Goal: Information Seeking & Learning: Learn about a topic

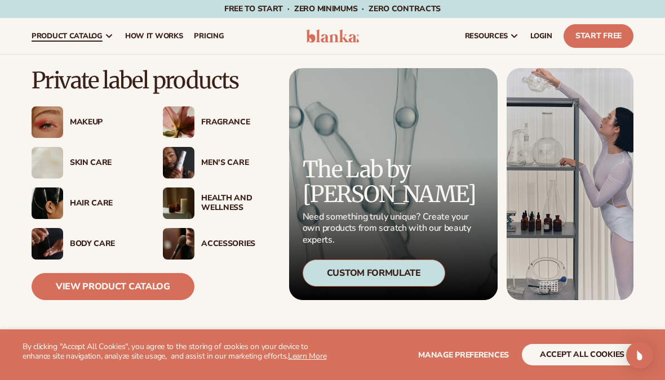
click at [55, 116] on img at bounding box center [48, 123] width 32 height 32
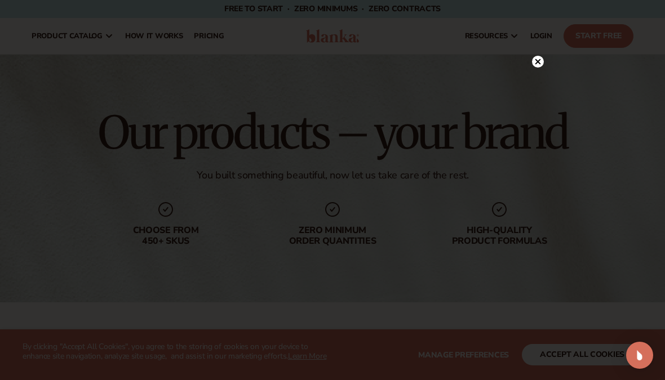
click at [543, 67] on icon at bounding box center [538, 62] width 12 height 12
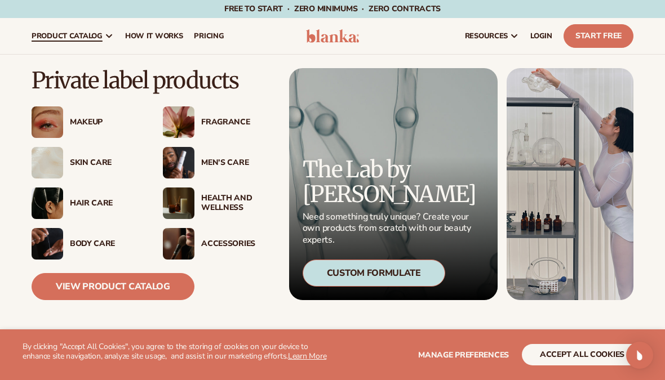
click at [58, 119] on img at bounding box center [48, 123] width 32 height 32
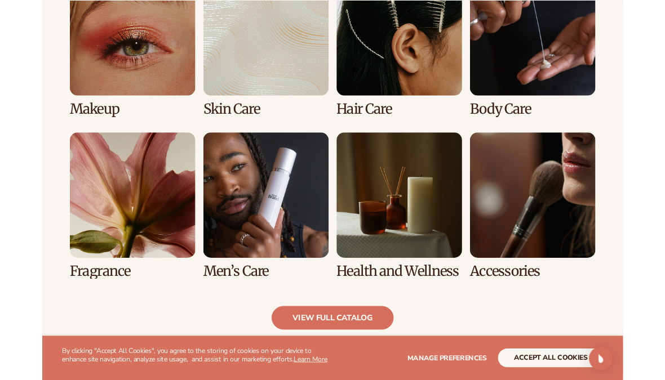
scroll to position [869, 0]
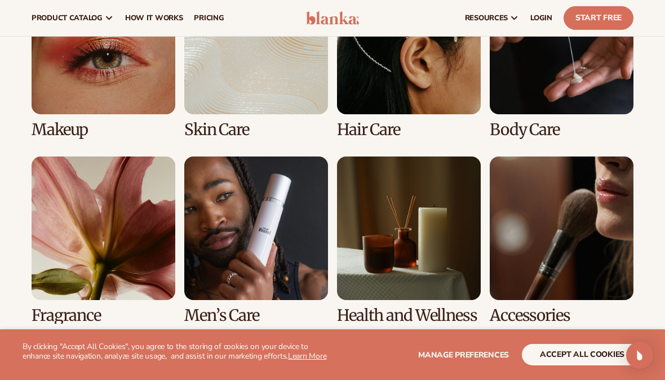
click at [73, 79] on link "1 / 8" at bounding box center [104, 55] width 144 height 168
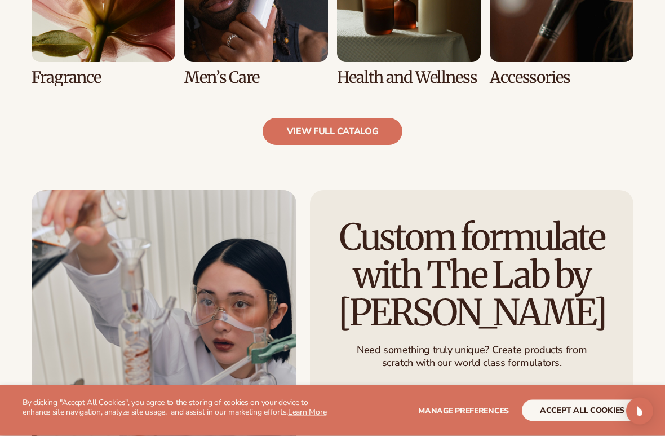
scroll to position [1137, 0]
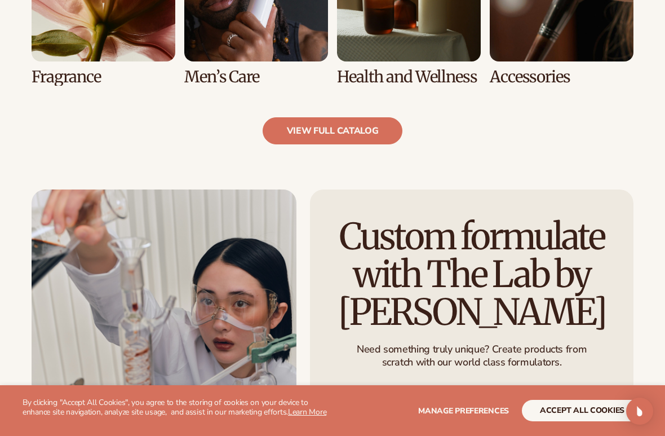
click at [302, 131] on link "view full catalog" at bounding box center [333, 130] width 140 height 27
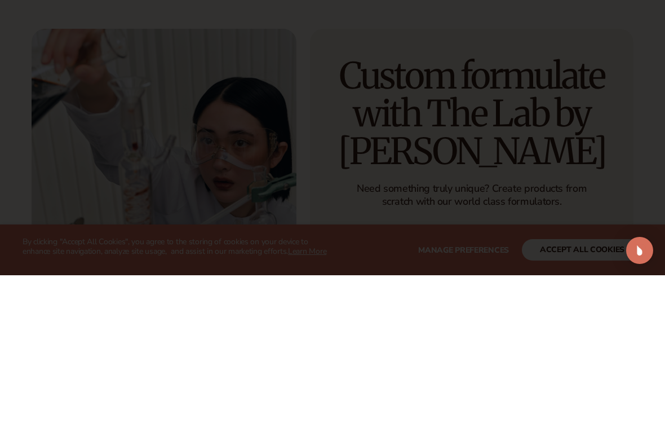
click at [94, 96] on div at bounding box center [332, 218] width 665 height 436
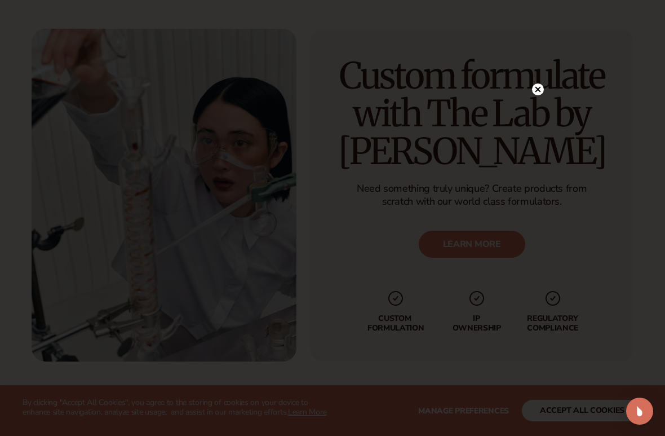
click at [537, 86] on circle at bounding box center [538, 89] width 12 height 12
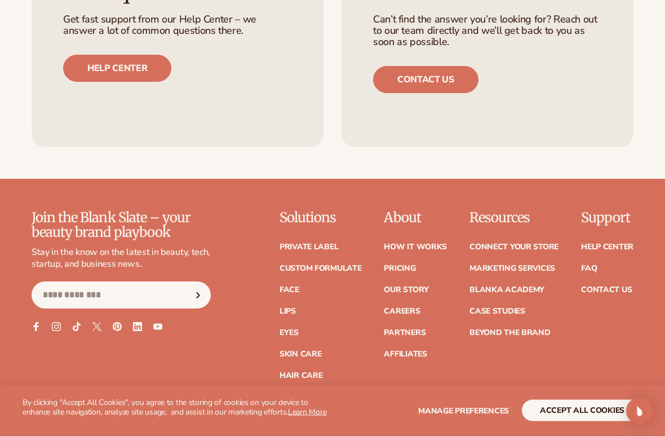
scroll to position [1986, 0]
click at [293, 329] on link "Eyes" at bounding box center [289, 333] width 19 height 8
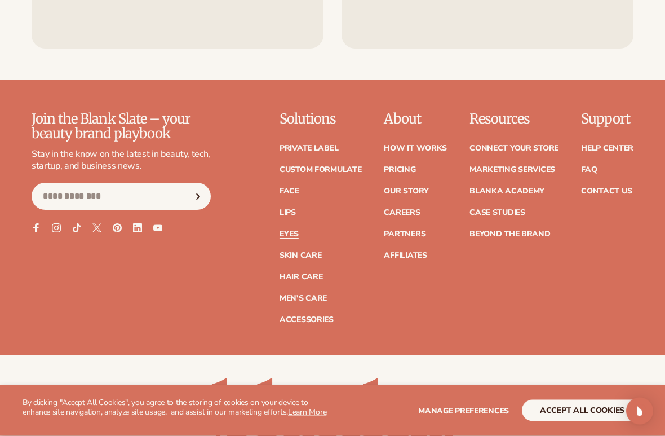
scroll to position [2157, 0]
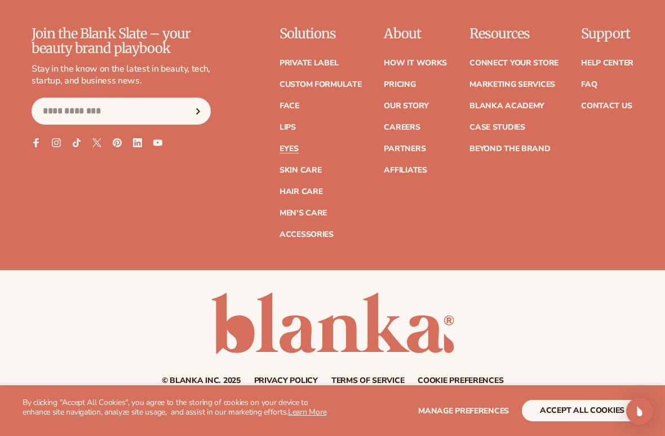
click at [286, 145] on link "Eyes" at bounding box center [289, 149] width 19 height 8
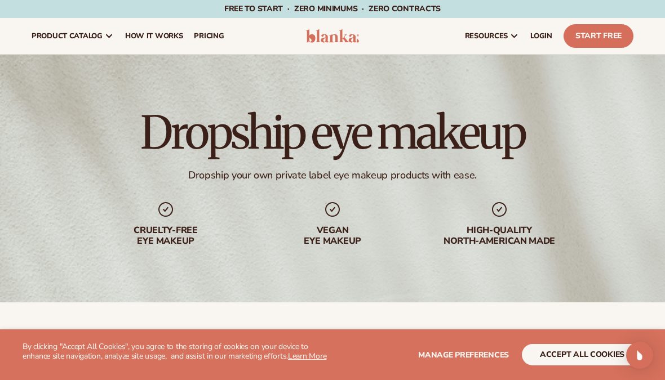
click at [317, 210] on div "Vegan eye makeup" at bounding box center [332, 224] width 144 height 46
click at [344, 216] on div "Vegan eye makeup" at bounding box center [332, 224] width 144 height 46
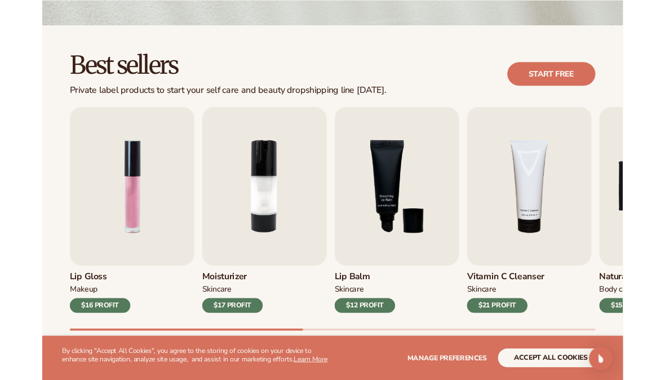
scroll to position [270, 0]
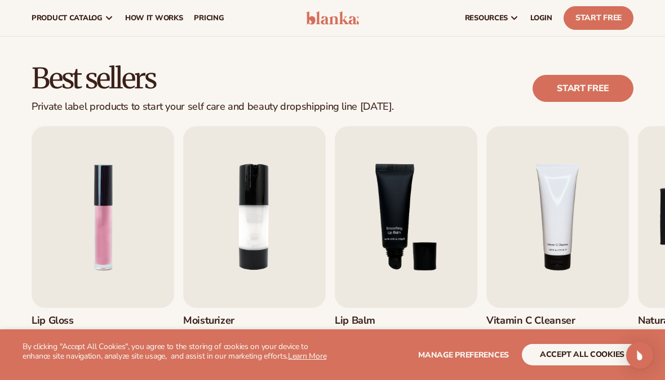
click at [598, 91] on link "Start free" at bounding box center [583, 88] width 101 height 27
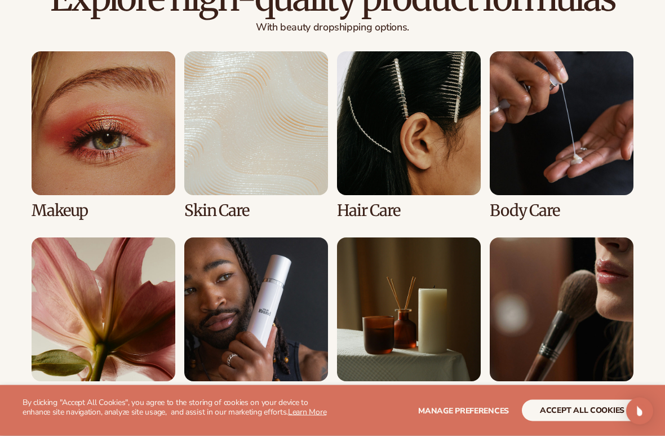
scroll to position [923, 0]
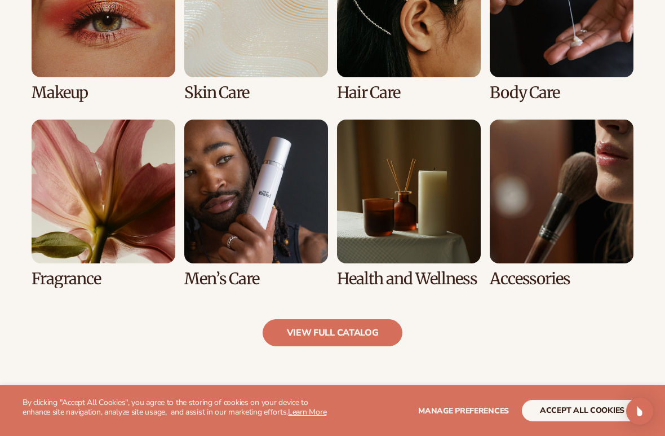
click at [60, 60] on link "1 / 8" at bounding box center [104, 17] width 144 height 168
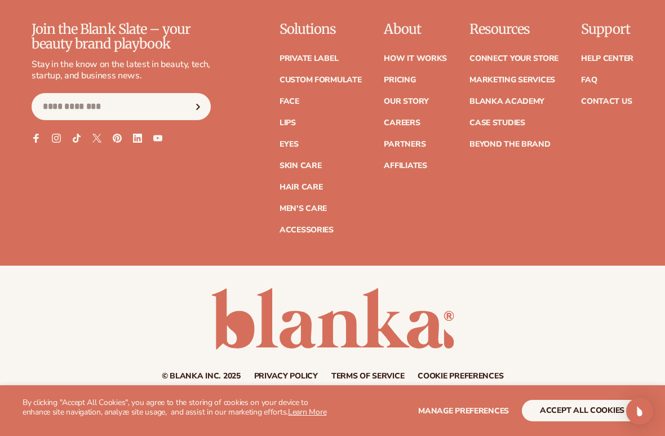
scroll to position [1964, 0]
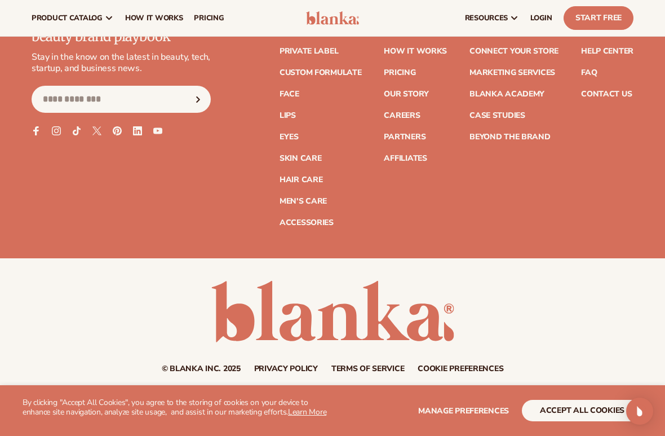
click at [287, 133] on link "Eyes" at bounding box center [289, 137] width 19 height 8
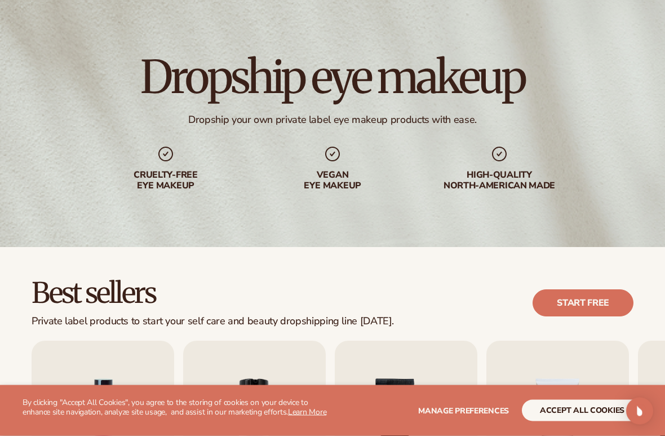
scroll to position [56, 0]
click at [297, 132] on div "Dropship eye makeup Dropship your own private label eye makeup products with ea…" at bounding box center [332, 123] width 665 height 248
click at [326, 150] on icon at bounding box center [333, 154] width 18 height 18
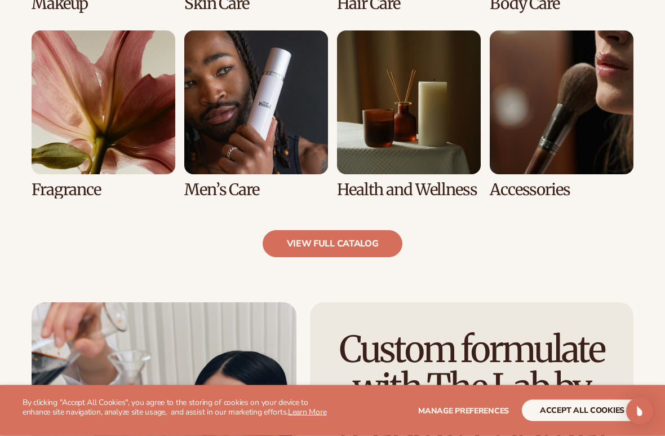
scroll to position [1012, 0]
click at [550, 380] on button "accept all cookies" at bounding box center [582, 410] width 121 height 21
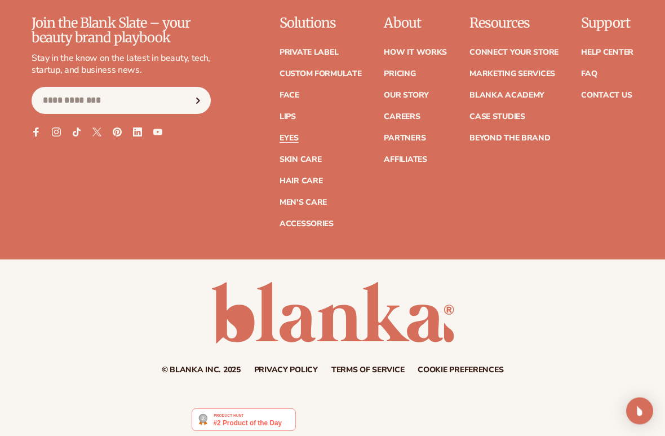
scroll to position [2169, 0]
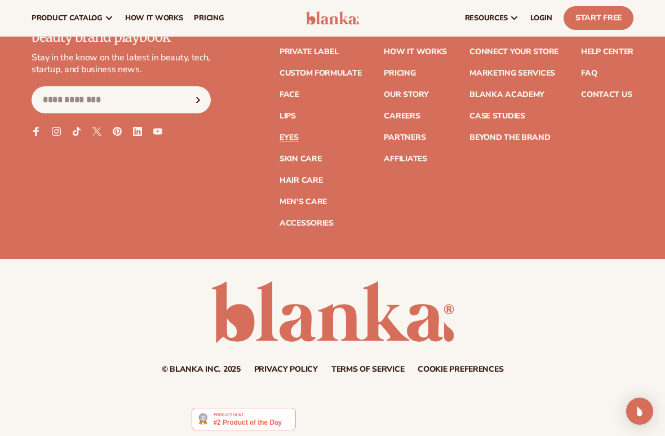
click at [289, 134] on link "Eyes" at bounding box center [289, 138] width 19 height 8
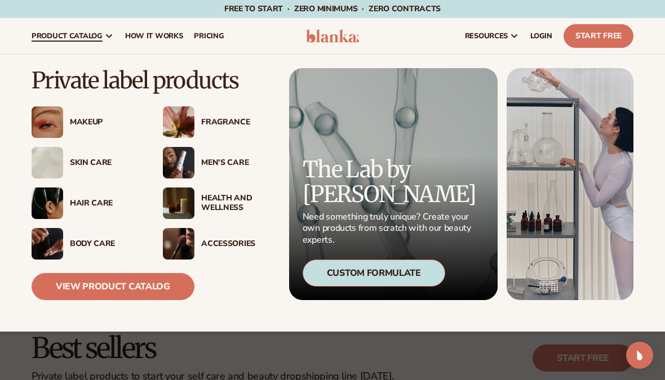
click at [65, 293] on link "View Product Catalog" at bounding box center [113, 286] width 163 height 27
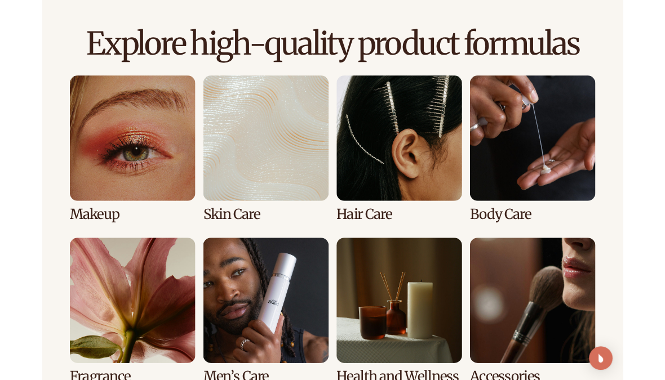
scroll to position [755, 0]
